Goal: Transaction & Acquisition: Purchase product/service

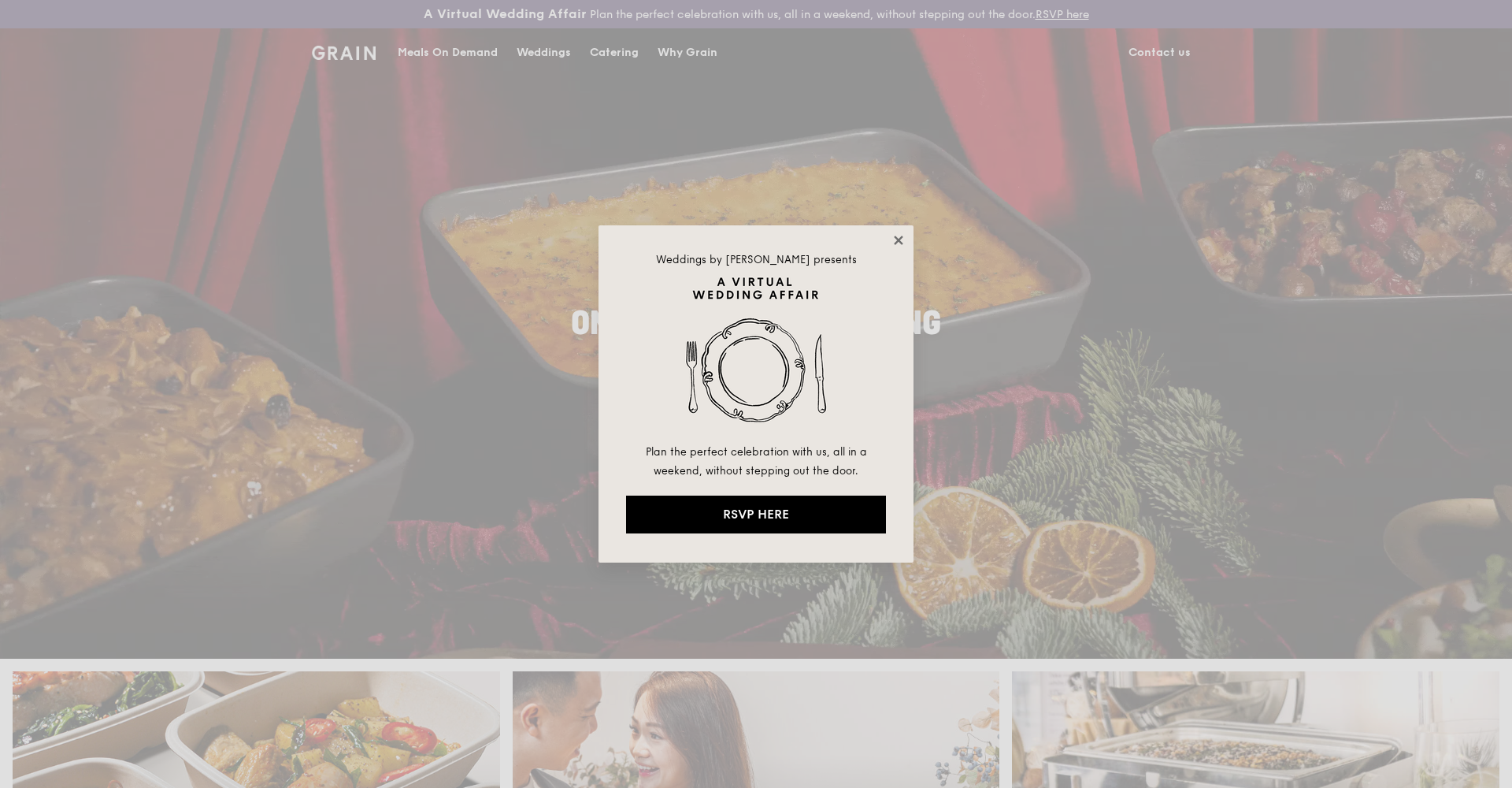
click at [895, 240] on icon at bounding box center [898, 240] width 14 height 14
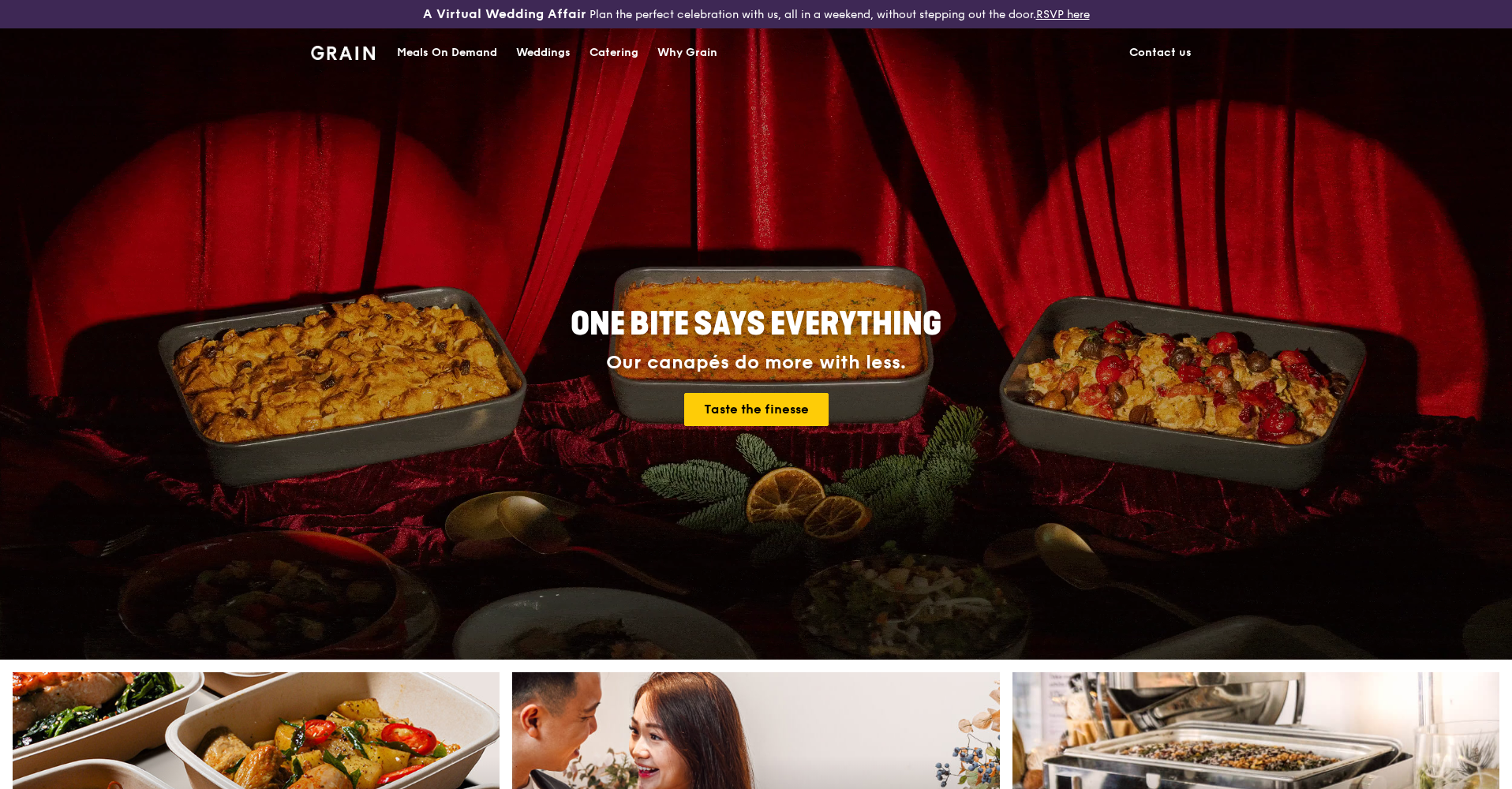
click at [463, 55] on div "Meals On Demand" at bounding box center [447, 53] width 100 height 47
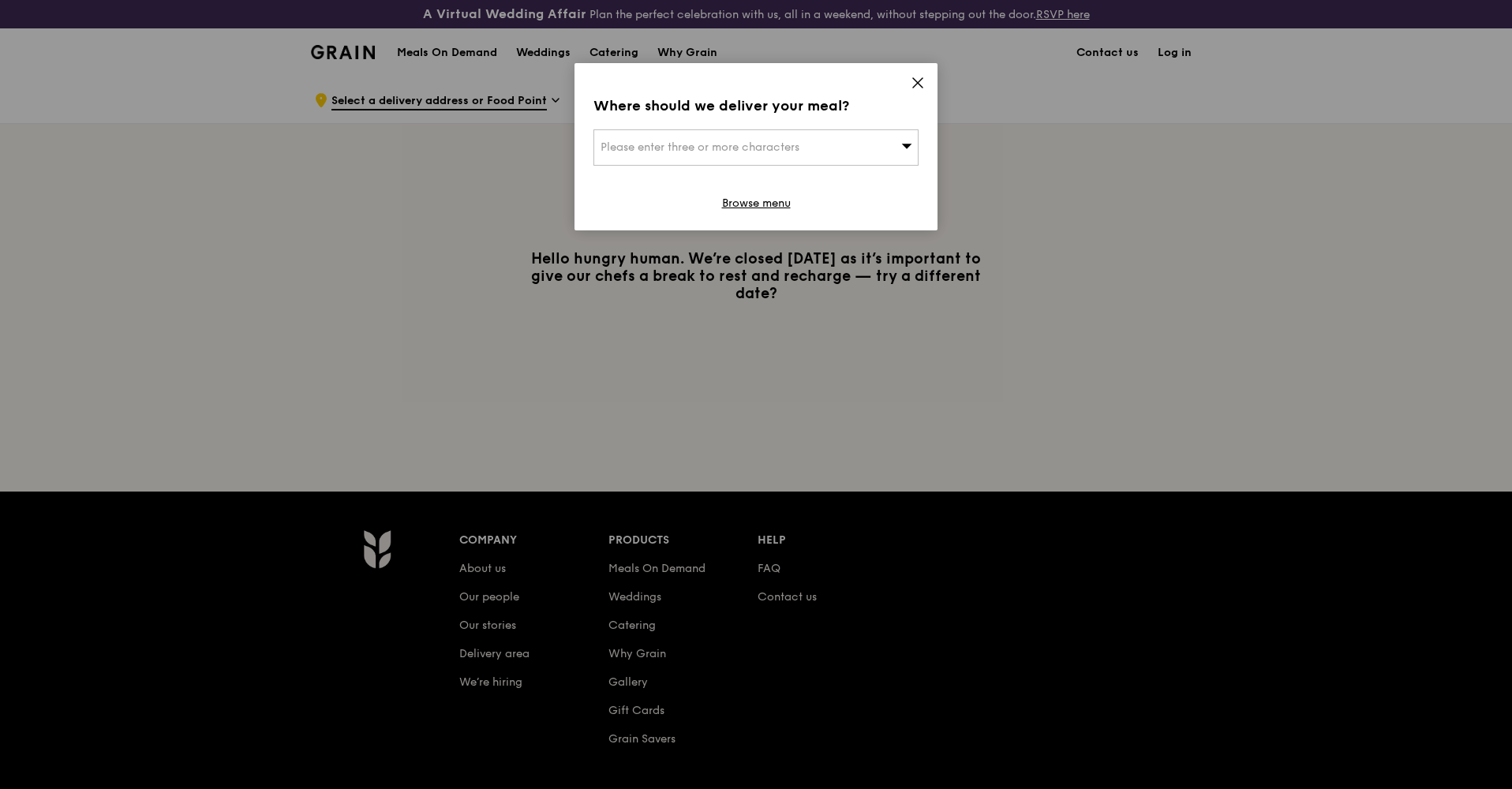
click at [741, 149] on span "Please enter three or more characters" at bounding box center [699, 147] width 199 height 13
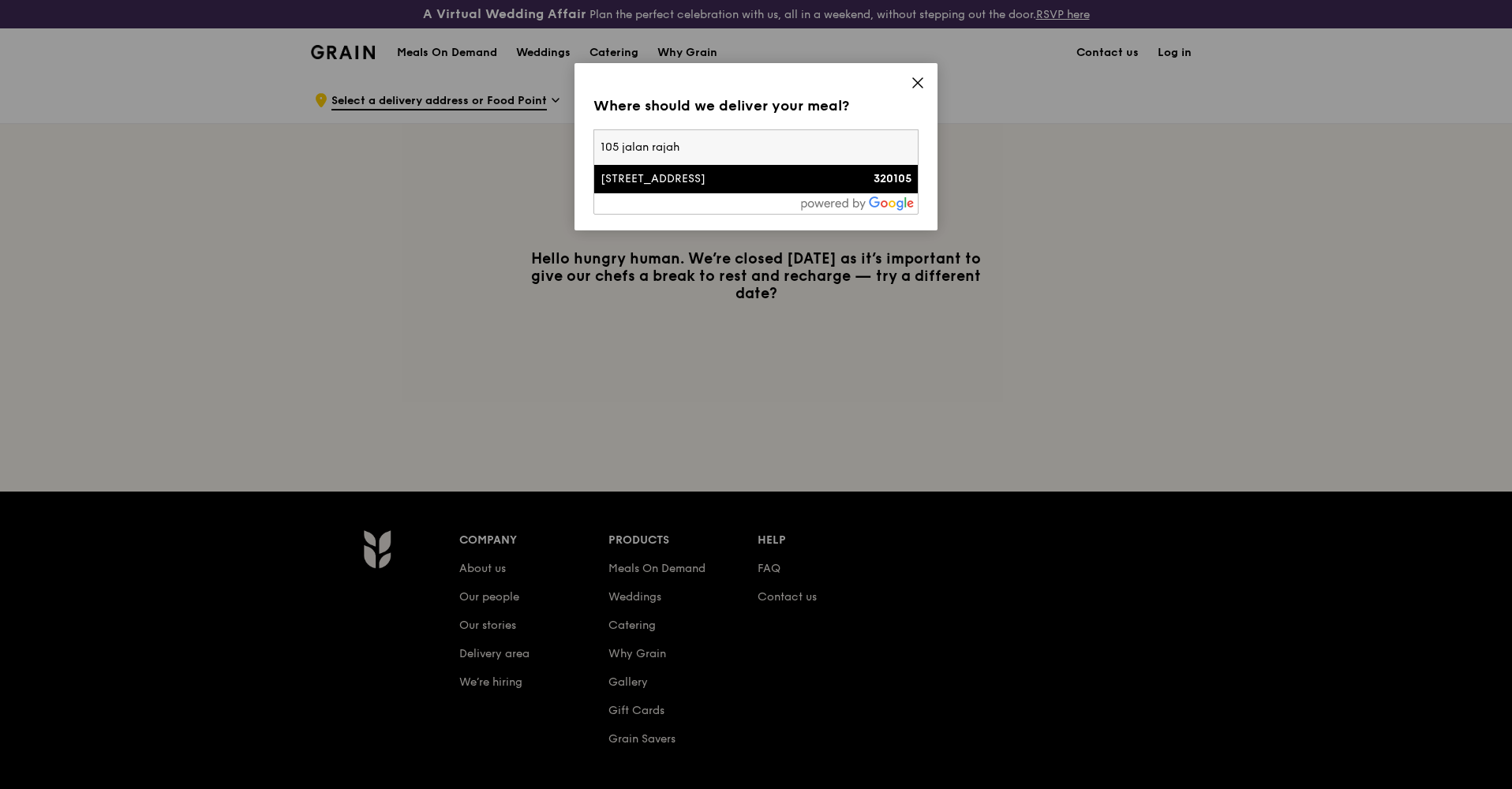
type input "105 jalan rajah"
click at [714, 171] on li "[STREET_ADDRESS] 320105" at bounding box center [756, 179] width 323 height 28
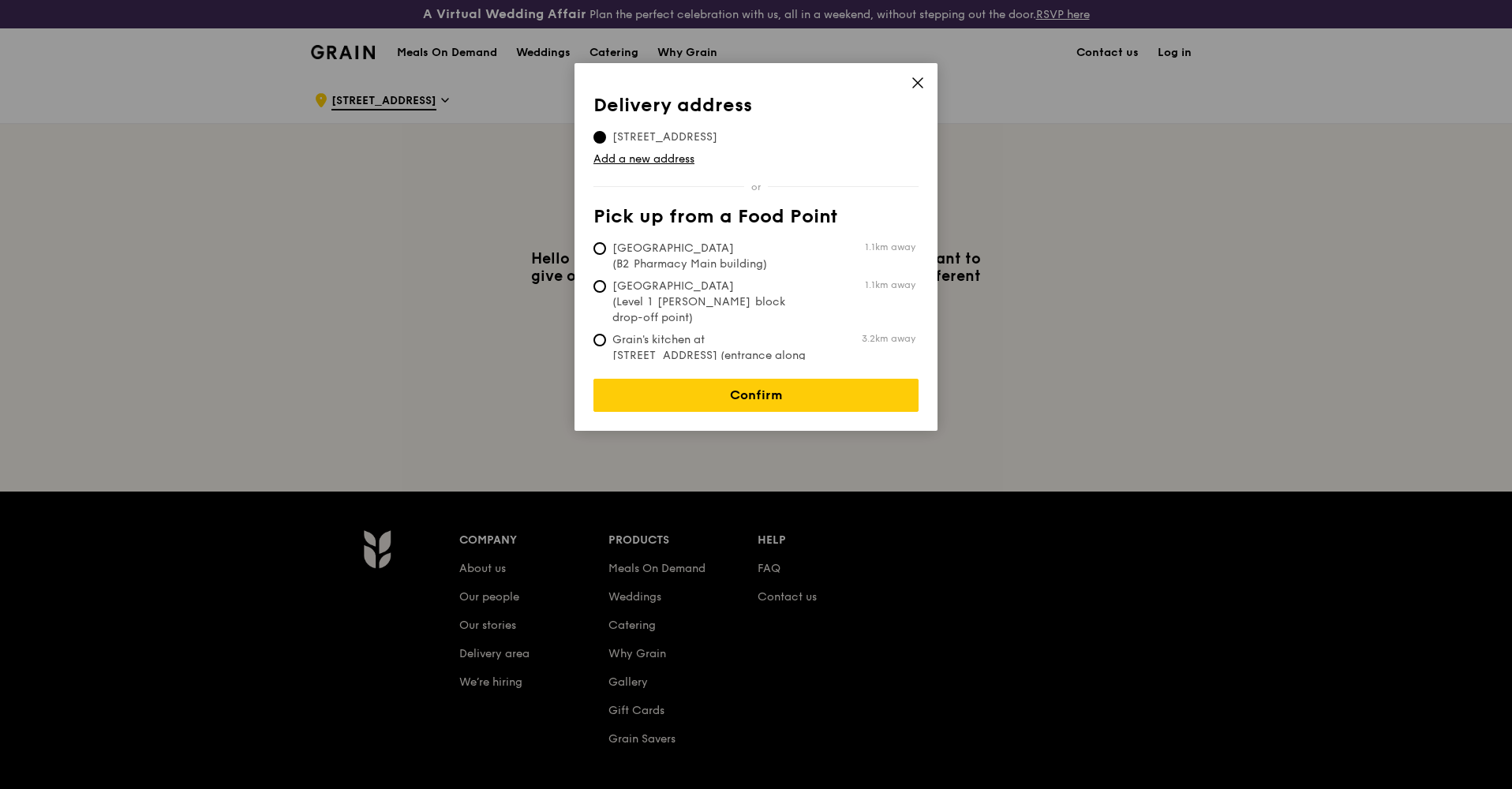
click at [796, 332] on span "Grain's kitchen at [STREET_ADDRESS] (entrance along [PERSON_NAME][GEOGRAPHIC_DA…" at bounding box center [711, 363] width 236 height 63
click at [606, 333] on input "Grain's kitchen at [STREET_ADDRESS] (entrance along [PERSON_NAME][GEOGRAPHIC_DA…" at bounding box center [599, 339] width 12 height 12
radio input "true"
click at [802, 380] on link "Confirm" at bounding box center [756, 394] width 325 height 33
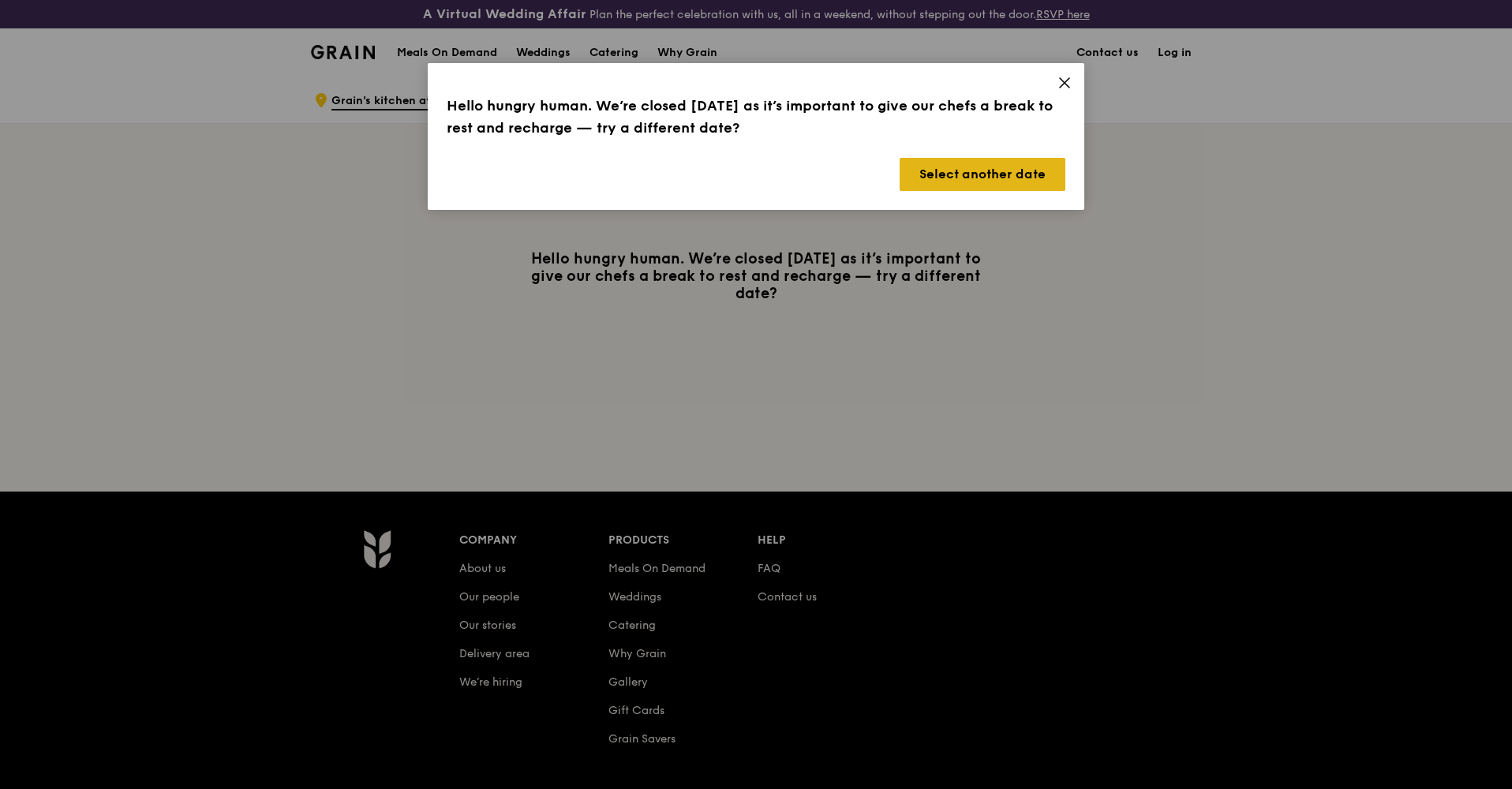
click at [968, 173] on button "Select another date" at bounding box center [983, 174] width 166 height 33
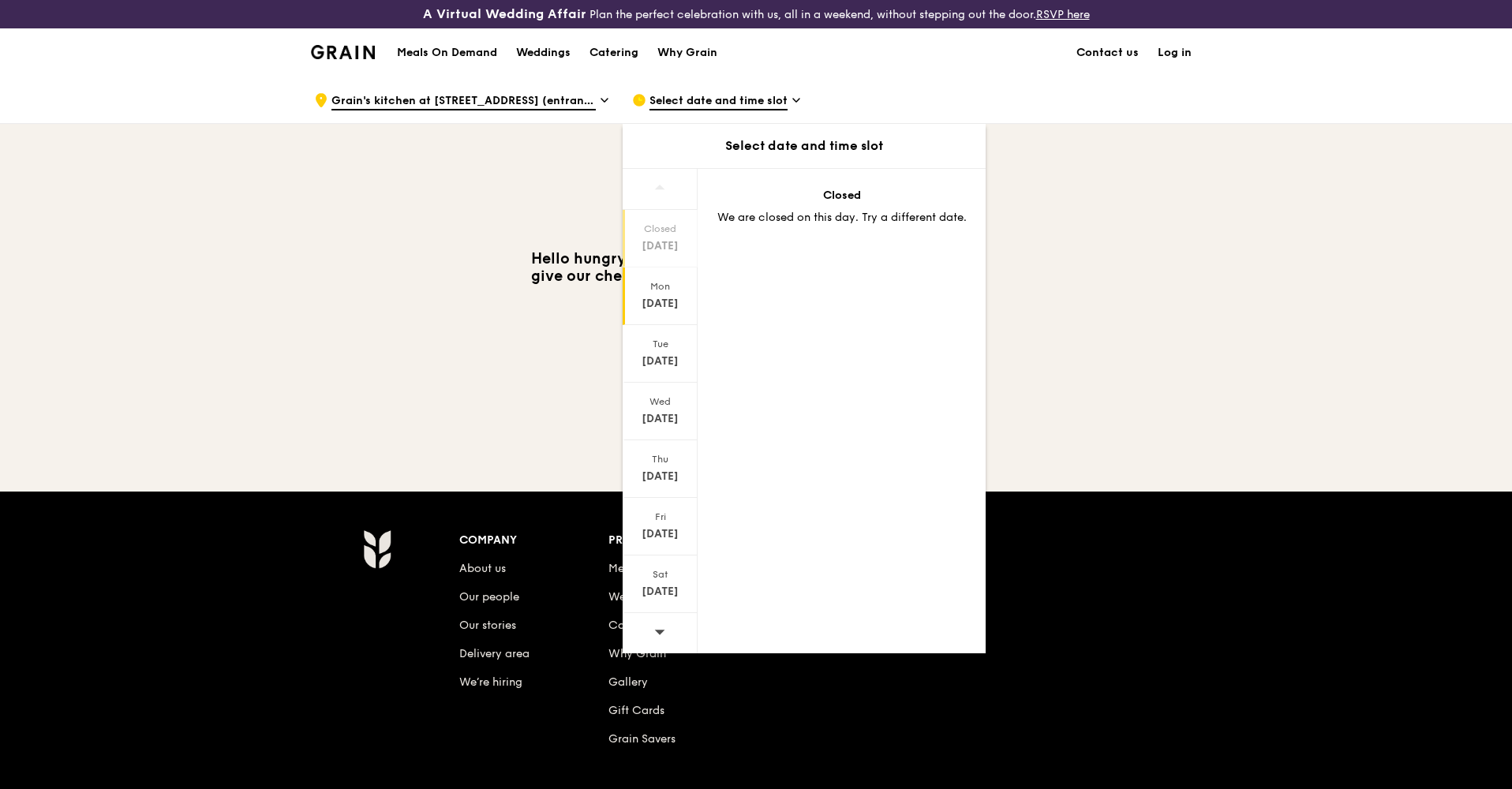
click at [677, 294] on div "[DATE]" at bounding box center [660, 296] width 75 height 57
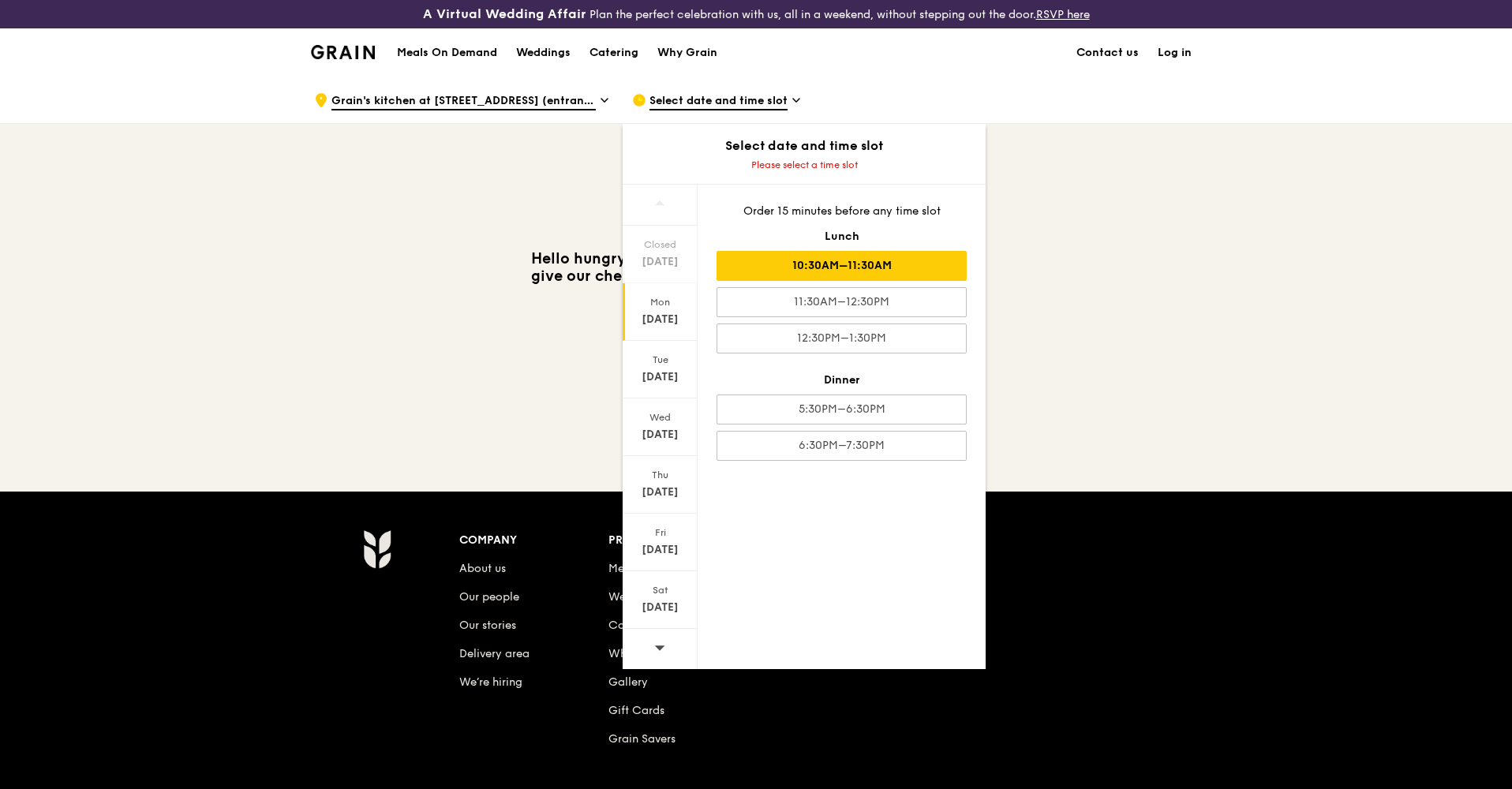
click at [851, 264] on div "10:30AM–11:30AM" at bounding box center [842, 266] width 251 height 30
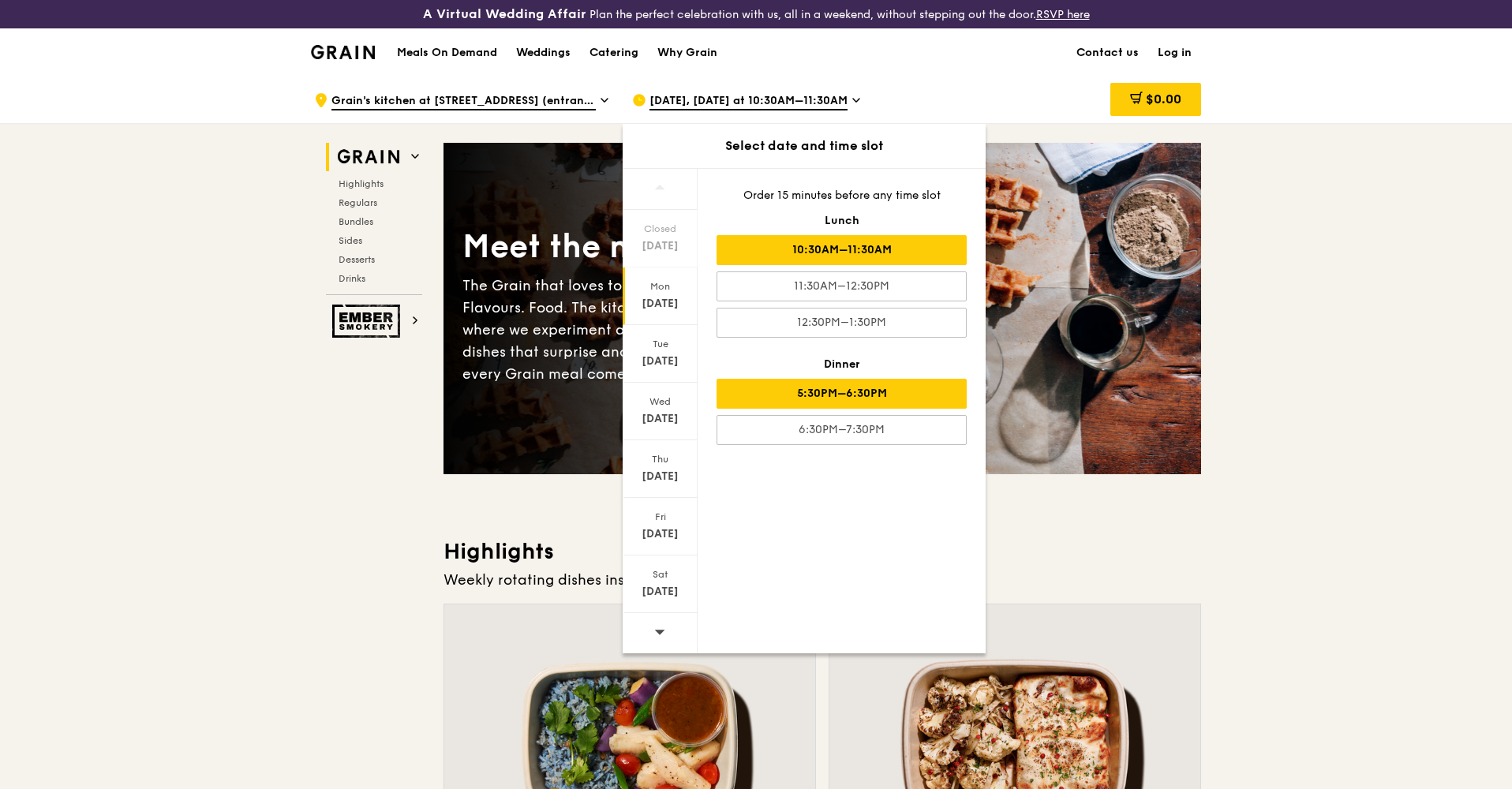
click at [830, 383] on div "5:30PM–6:30PM" at bounding box center [842, 394] width 251 height 30
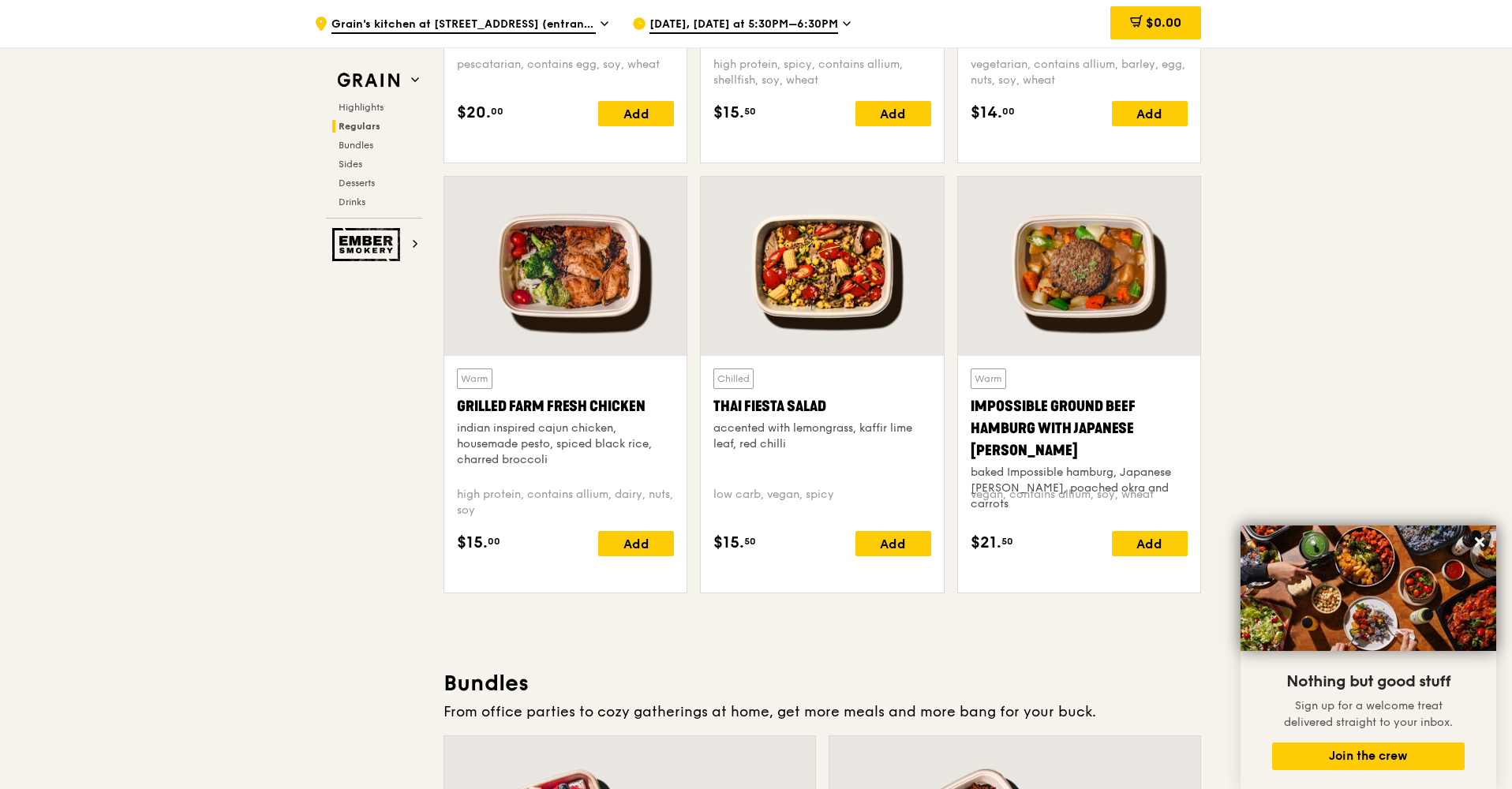
scroll to position [1699, 0]
